Goal: Find specific page/section: Find specific page/section

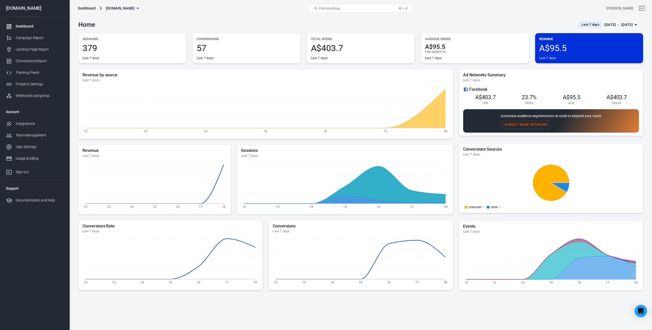
click at [79, 6] on div "Dashboard" at bounding box center [87, 8] width 18 height 5
click at [26, 22] on link "Dashboard" at bounding box center [35, 27] width 66 height 12
click at [27, 24] on div "Dashboard" at bounding box center [40, 26] width 48 height 5
click at [25, 27] on div "Dashboard" at bounding box center [40, 26] width 48 height 5
click at [24, 26] on div "Dashboard" at bounding box center [40, 26] width 48 height 5
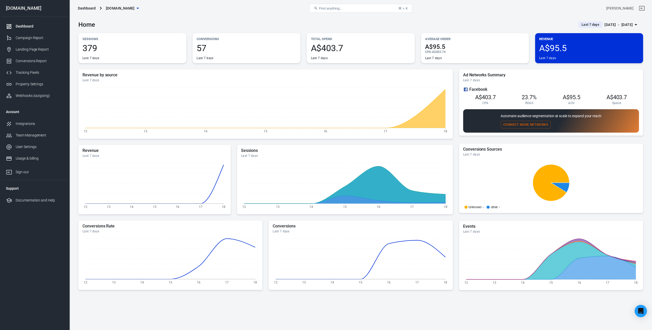
click at [25, 25] on div "Dashboard" at bounding box center [40, 26] width 48 height 5
click at [36, 40] on div "Campaign Report" at bounding box center [40, 37] width 48 height 5
